Goal: Information Seeking & Learning: Learn about a topic

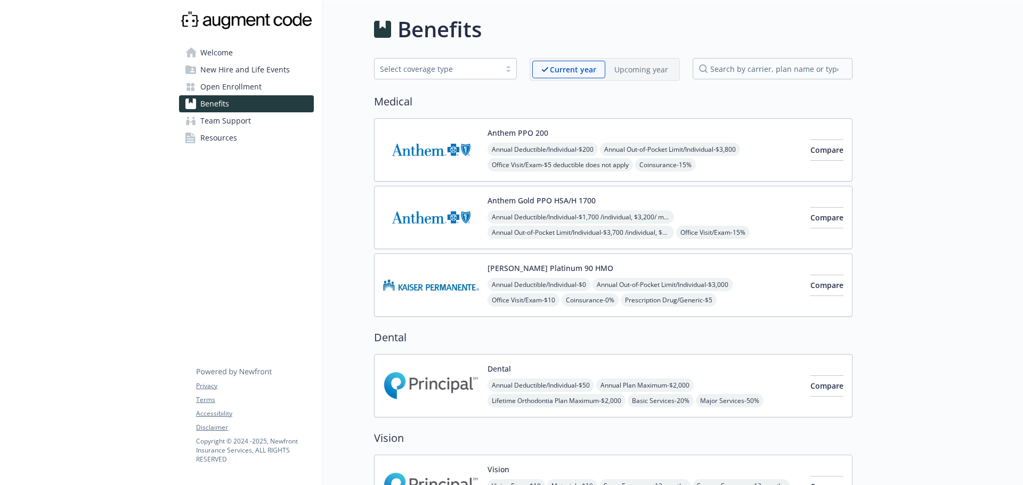
click at [250, 73] on span "New Hire and Life Events" at bounding box center [245, 69] width 90 height 17
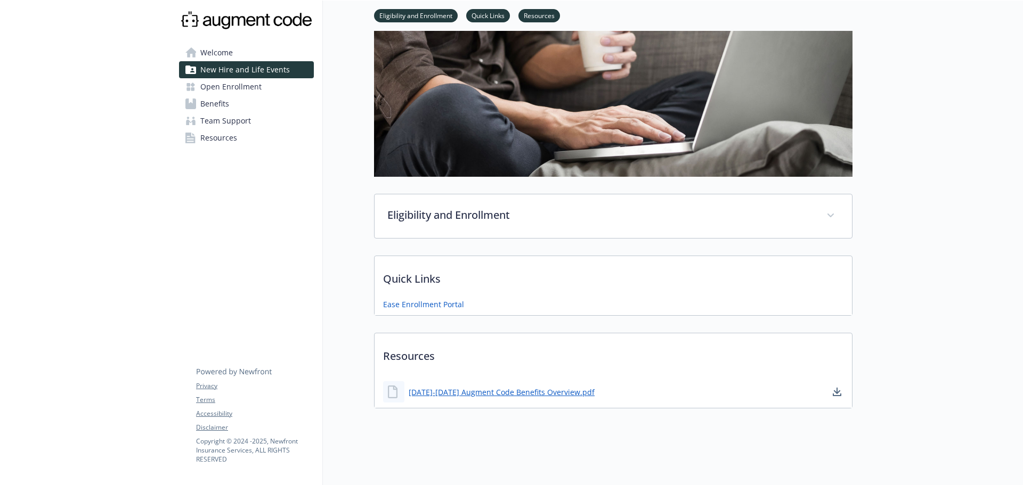
scroll to position [107, 0]
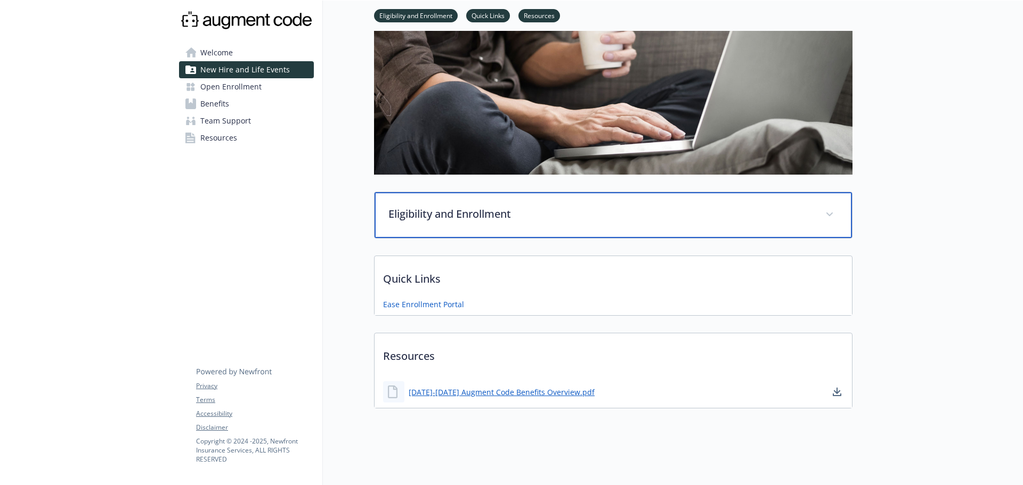
click at [517, 215] on p "Eligibility and Enrollment" at bounding box center [600, 214] width 424 height 16
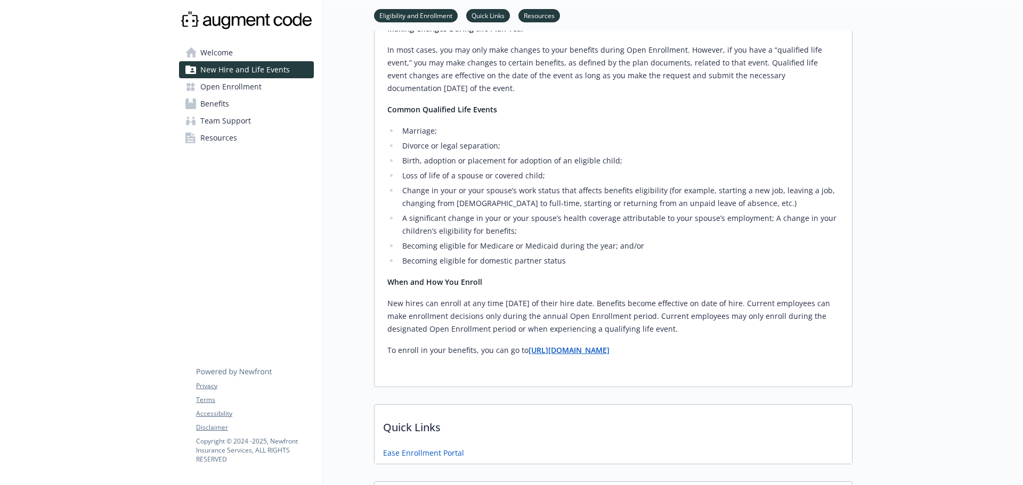
scroll to position [480, 0]
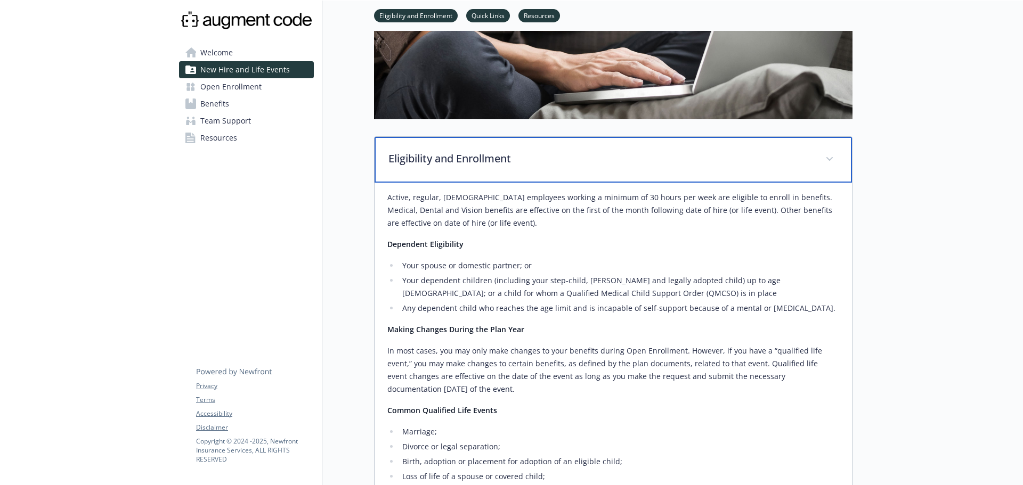
click at [479, 165] on p "Eligibility and Enrollment" at bounding box center [600, 159] width 424 height 16
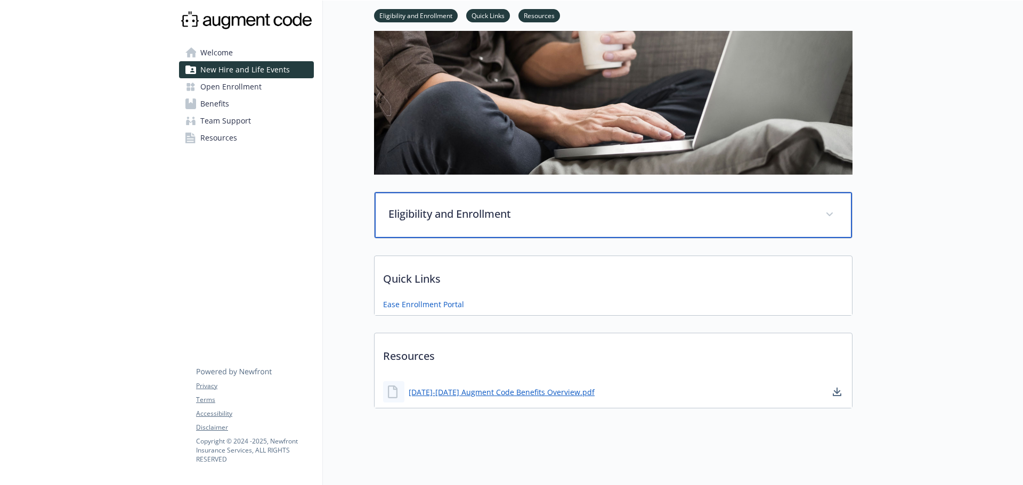
scroll to position [112, 0]
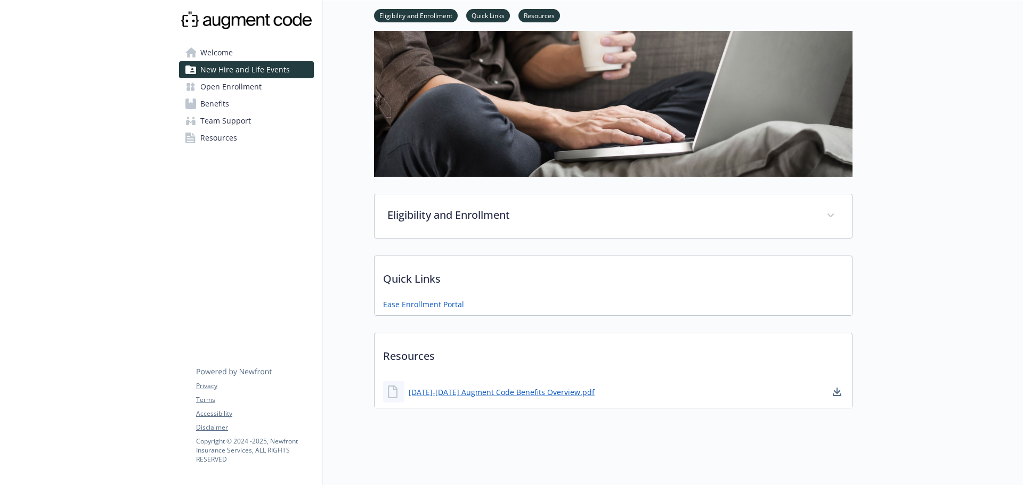
click at [274, 56] on link "Welcome" at bounding box center [246, 52] width 135 height 17
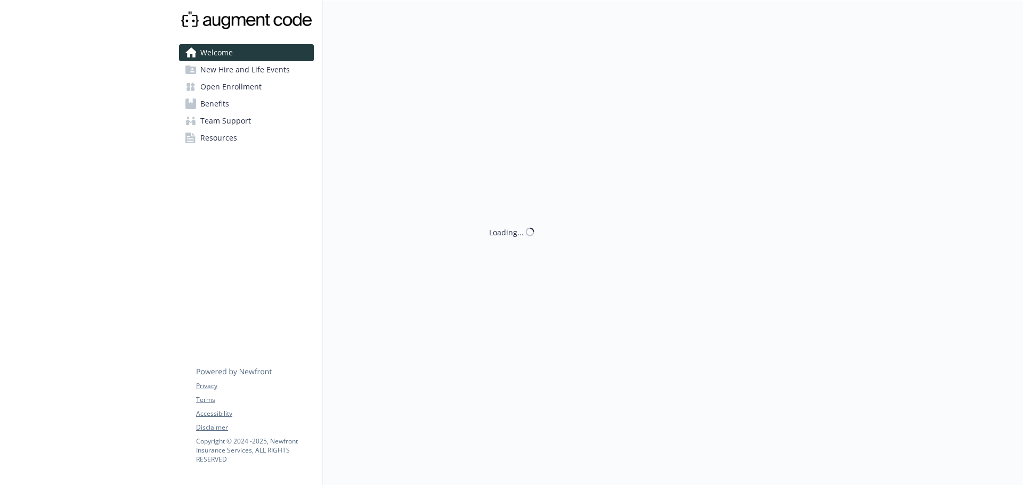
scroll to position [9, 0]
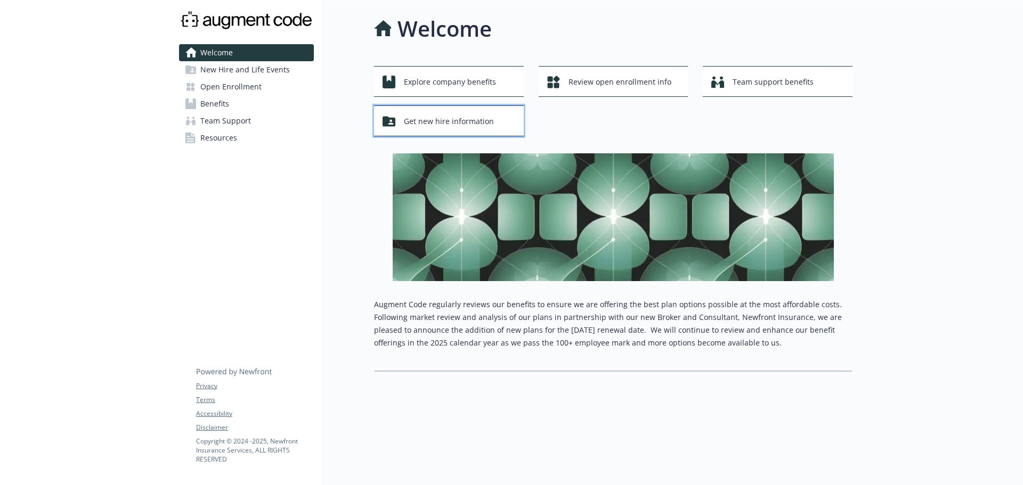
click at [438, 113] on span "Get new hire information" at bounding box center [449, 121] width 90 height 20
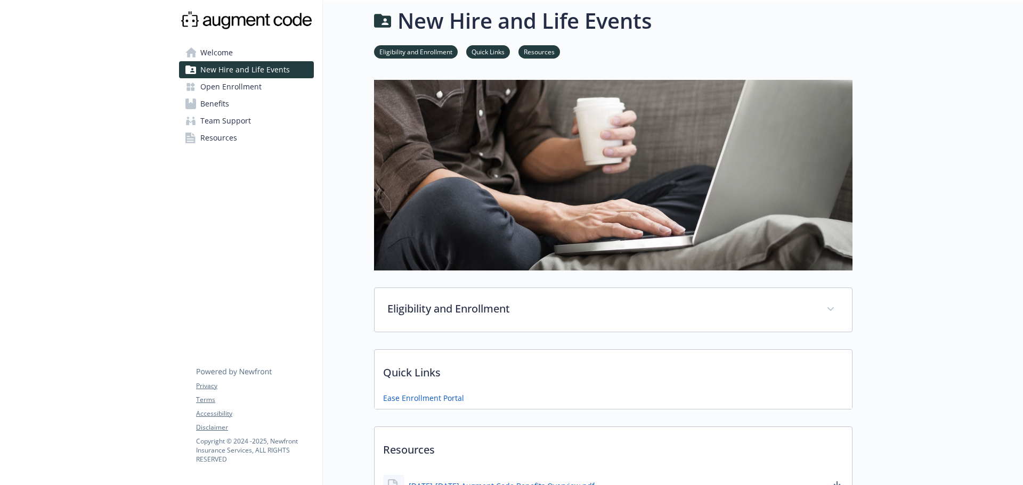
click at [255, 50] on link "Welcome" at bounding box center [246, 52] width 135 height 17
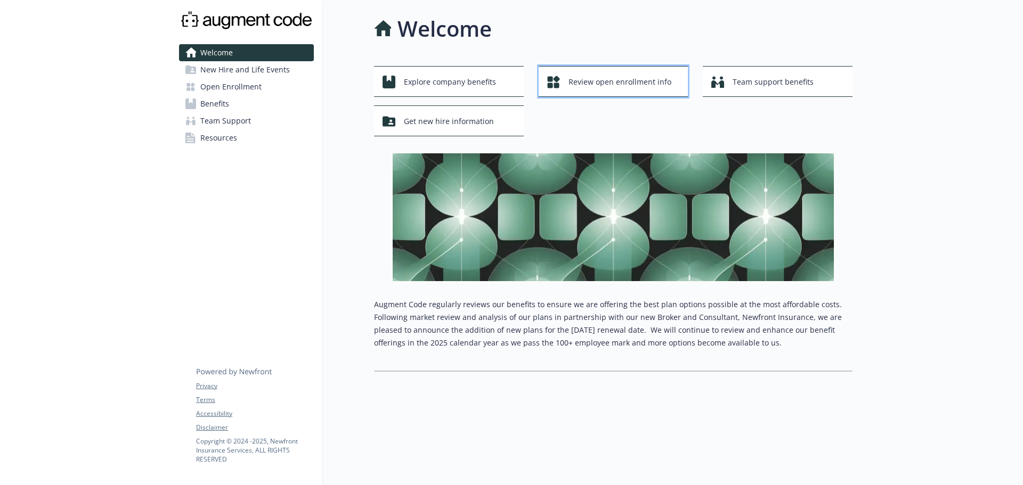
click at [591, 74] on span "Review open enrollment info" at bounding box center [620, 82] width 103 height 20
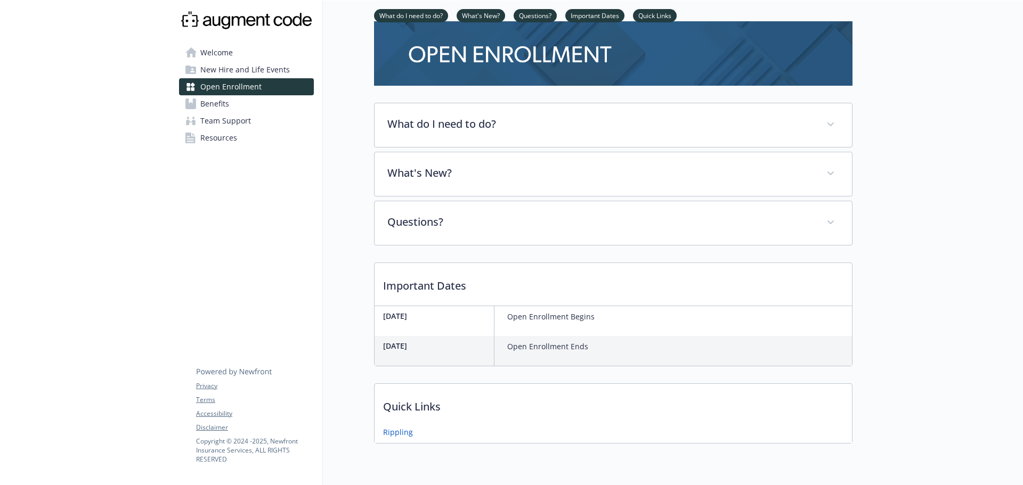
scroll to position [4, 0]
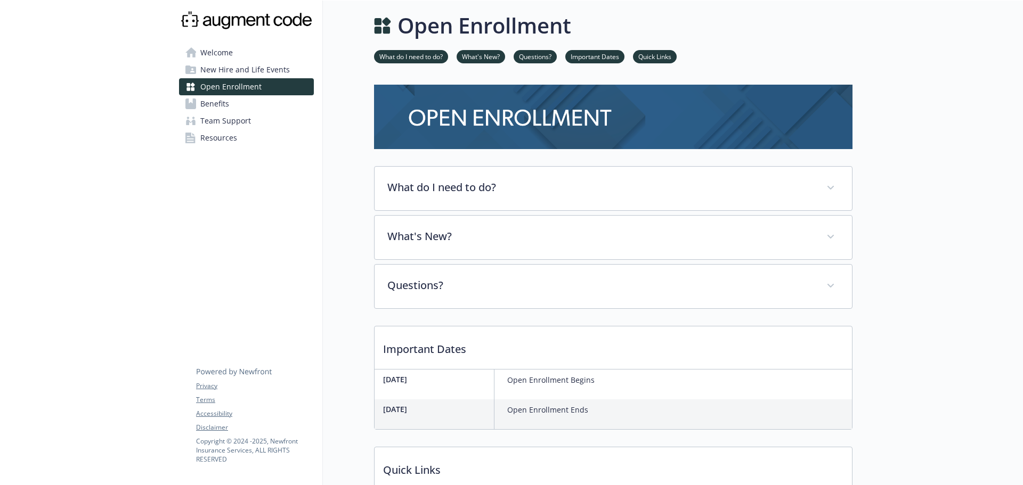
click at [233, 103] on link "Benefits" at bounding box center [246, 103] width 135 height 17
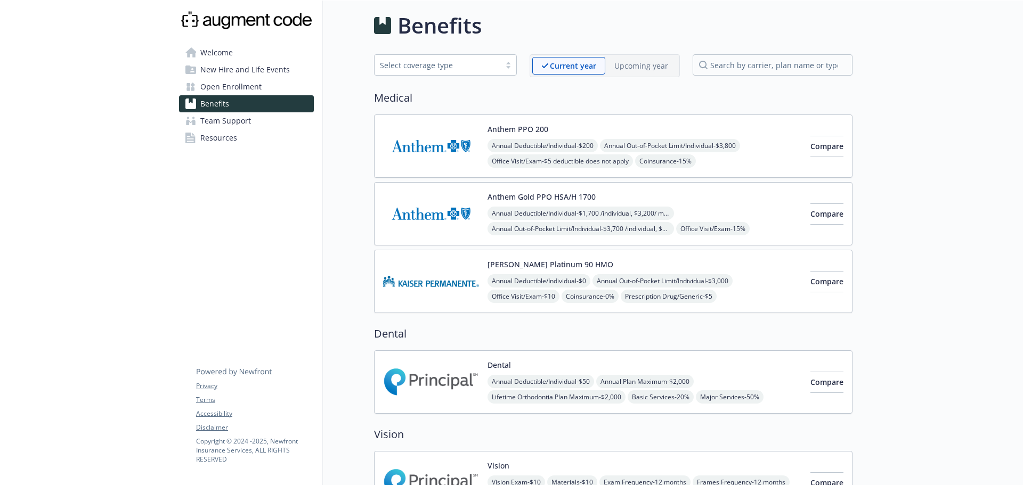
click at [273, 66] on span "New Hire and Life Events" at bounding box center [245, 69] width 90 height 17
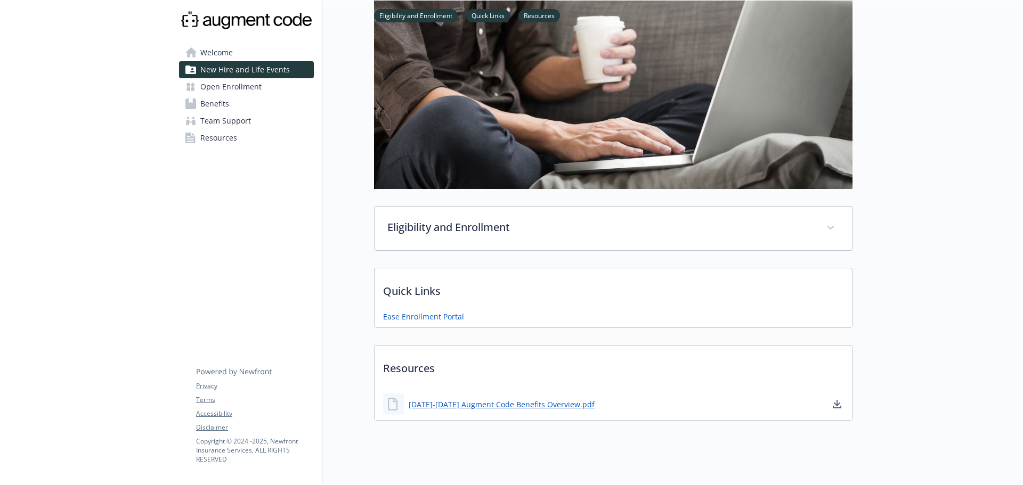
scroll to position [110, 0]
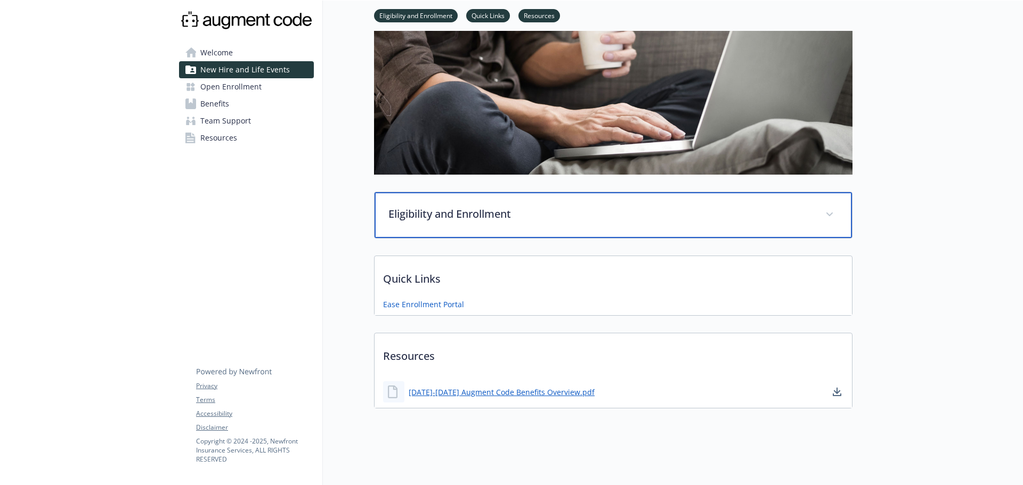
click at [477, 206] on p "Eligibility and Enrollment" at bounding box center [600, 214] width 424 height 16
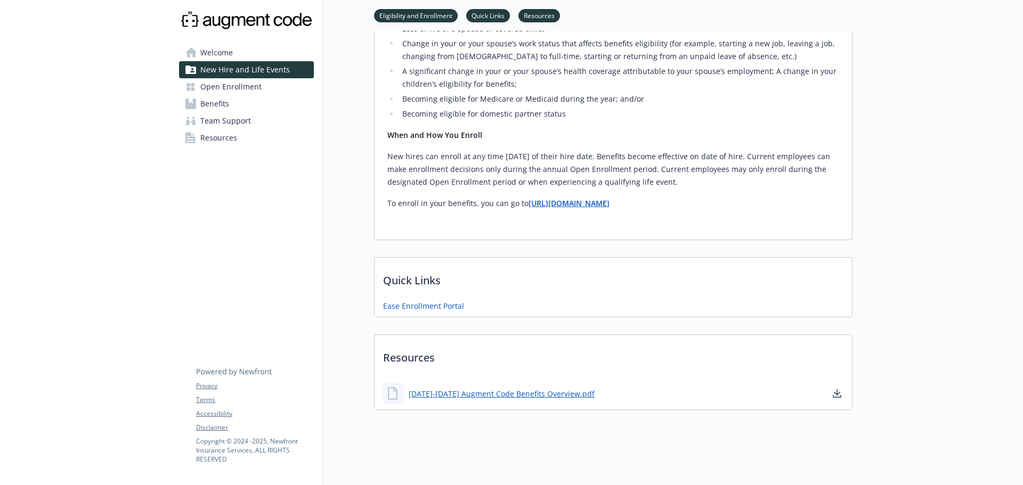
scroll to position [618, 0]
click at [550, 197] on strong "[URL][DOMAIN_NAME]" at bounding box center [569, 202] width 81 height 10
